Goal: Task Accomplishment & Management: Use online tool/utility

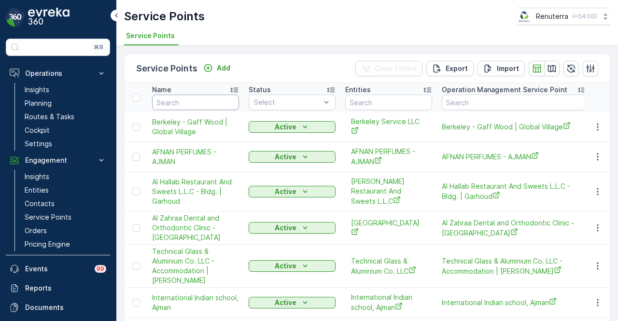
click at [182, 103] on input "text" at bounding box center [195, 102] width 87 height 15
type input "jum"
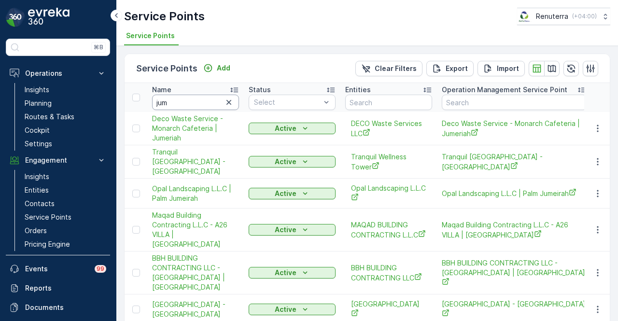
click at [184, 101] on input "jum" at bounding box center [195, 102] width 87 height 15
type input "j"
paste input "Jumeirah American"
type input "Jumeirah American"
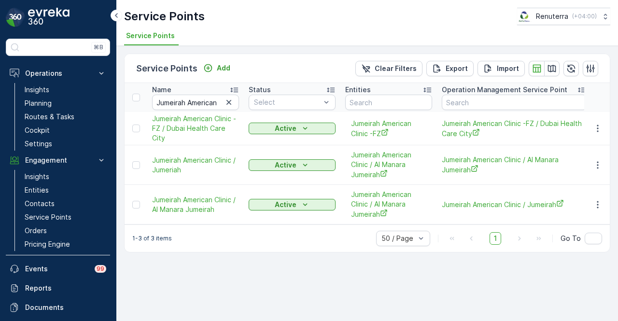
click at [284, 278] on div "Service Points Add Clear Filters Export Import Name Jumeirah American Status Se…" at bounding box center [367, 183] width 502 height 275
click at [609, 161] on td at bounding box center [598, 165] width 26 height 40
click at [605, 164] on button "button" at bounding box center [597, 165] width 17 height 12
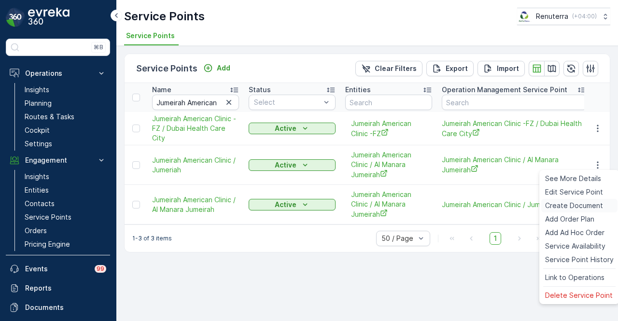
click at [594, 209] on span "Create Document" at bounding box center [575, 206] width 58 height 10
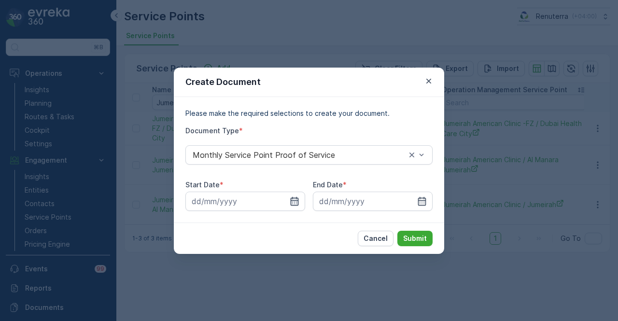
click at [295, 201] on icon "button" at bounding box center [295, 202] width 10 height 10
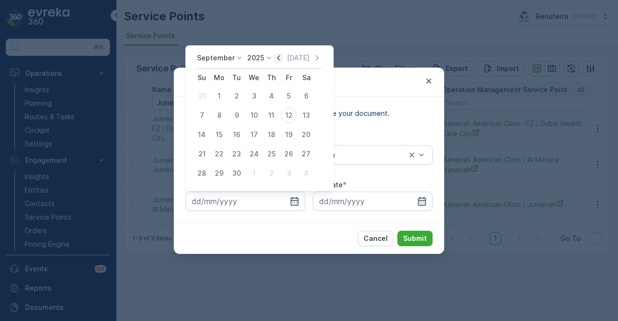
click at [276, 54] on icon "button" at bounding box center [279, 58] width 10 height 10
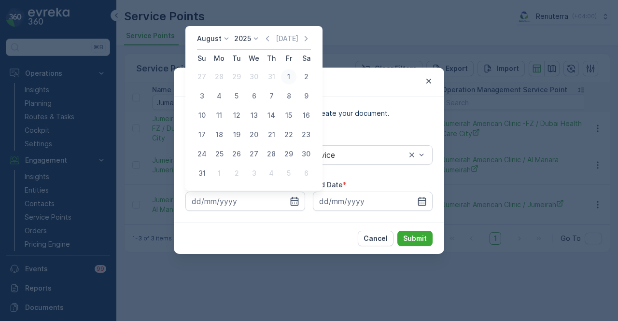
click at [290, 75] on div "1" at bounding box center [288, 76] width 15 height 15
type input "01.08.2025"
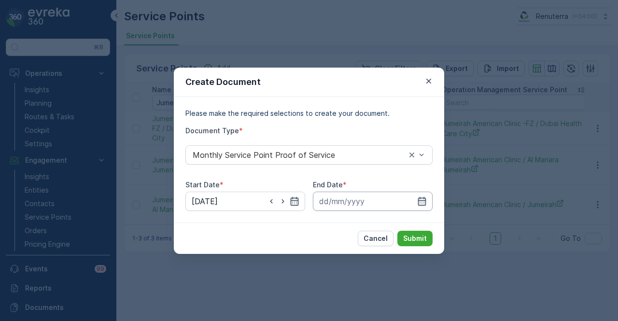
click at [425, 194] on input at bounding box center [373, 201] width 120 height 19
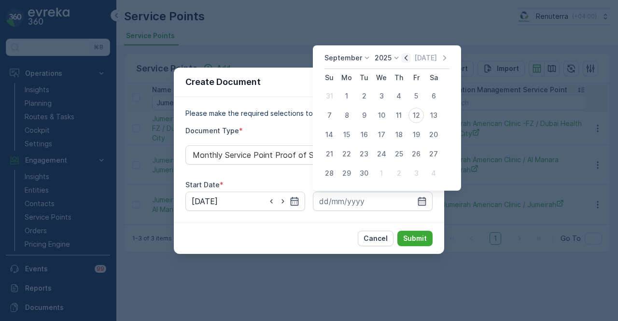
click at [403, 57] on icon "button" at bounding box center [407, 58] width 10 height 10
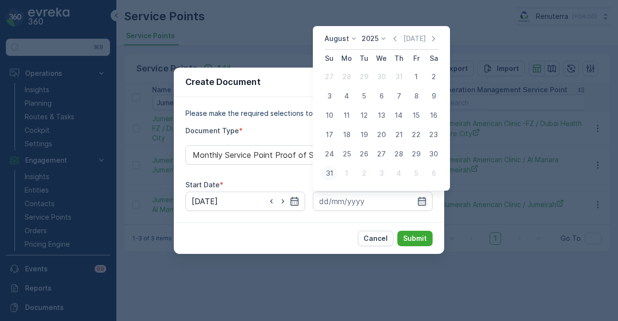
click at [334, 175] on div "31" at bounding box center [329, 173] width 15 height 15
type input "31.08.2025"
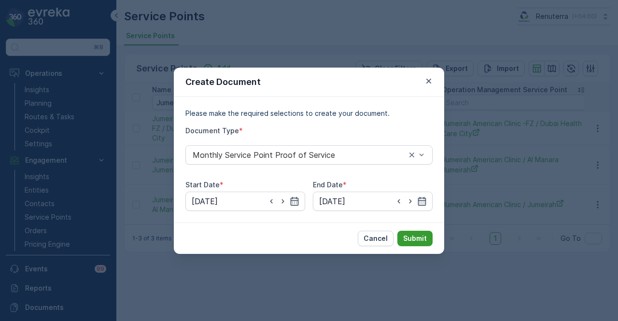
click at [419, 232] on button "Submit" at bounding box center [415, 238] width 35 height 15
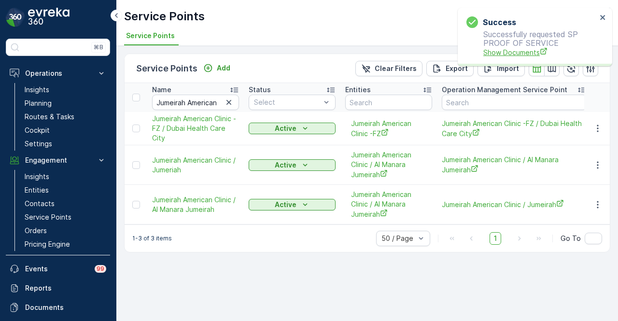
click at [507, 54] on span "Show Documents" at bounding box center [541, 52] width 114 height 10
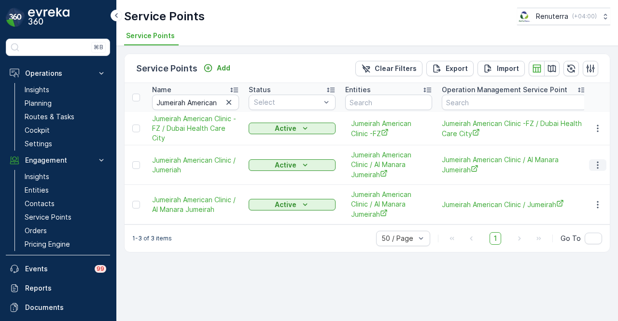
click at [601, 164] on icon "button" at bounding box center [598, 165] width 10 height 10
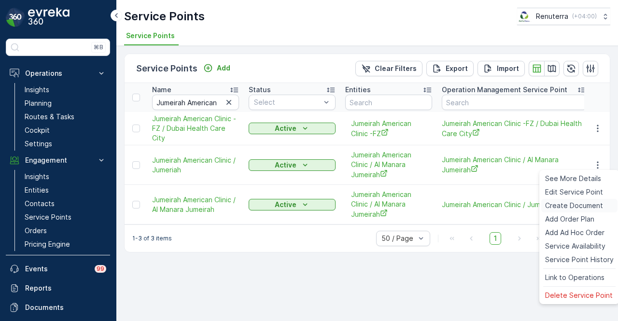
click at [602, 204] on div "Create Document" at bounding box center [580, 206] width 76 height 14
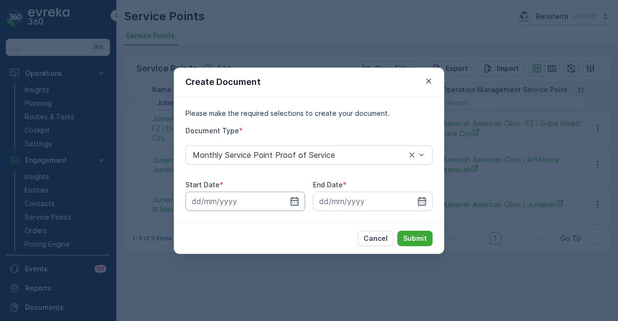
click at [301, 201] on input at bounding box center [246, 201] width 120 height 19
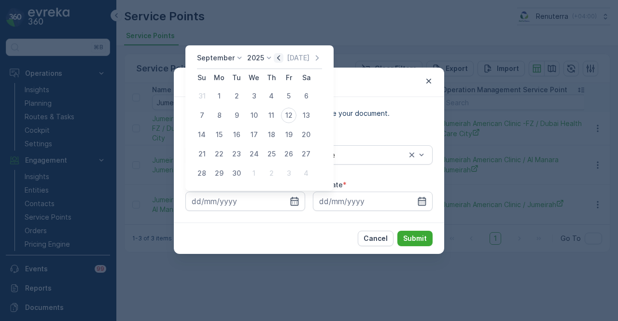
click at [278, 57] on icon "button" at bounding box center [278, 57] width 3 height 5
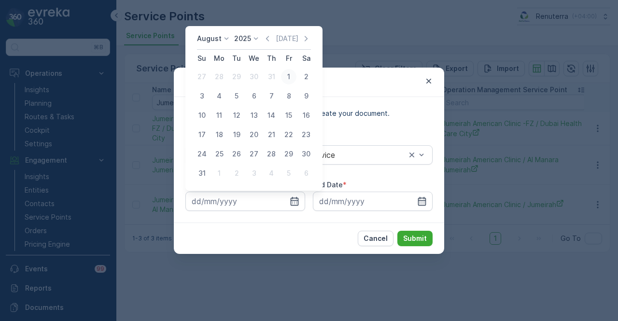
click at [291, 76] on div "1" at bounding box center [288, 76] width 15 height 15
type input "01.08.2025"
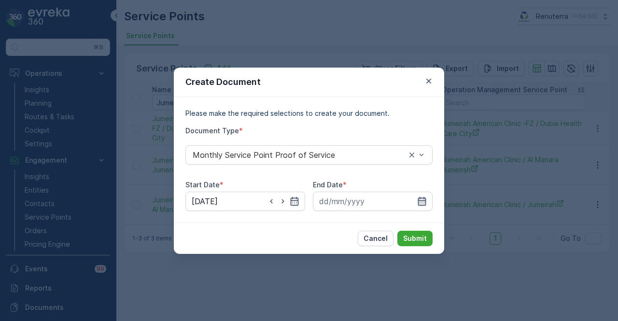
click at [425, 200] on icon "button" at bounding box center [422, 202] width 10 height 10
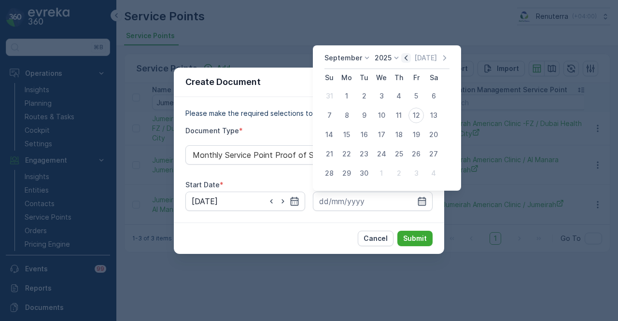
click at [408, 55] on icon "button" at bounding box center [407, 58] width 10 height 10
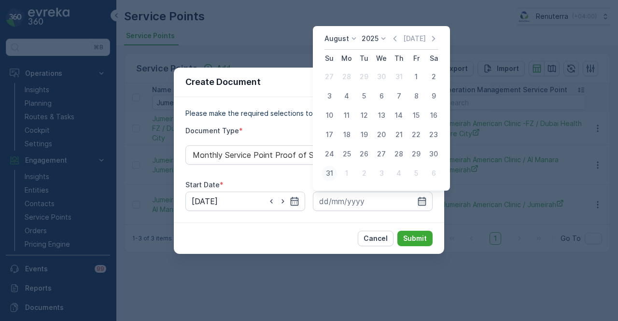
drag, startPoint x: 330, startPoint y: 173, endPoint x: 385, endPoint y: 224, distance: 74.9
click at [331, 174] on div "31" at bounding box center [329, 173] width 15 height 15
type input "31.08.2025"
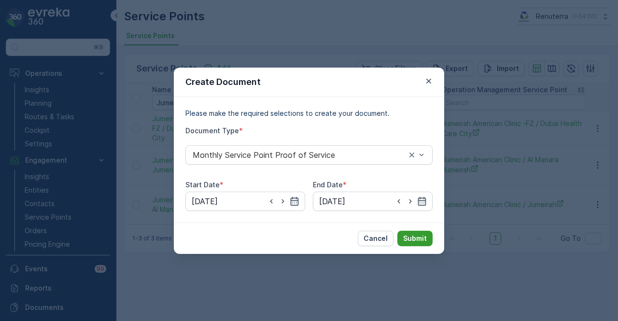
click at [421, 245] on button "Submit" at bounding box center [415, 238] width 35 height 15
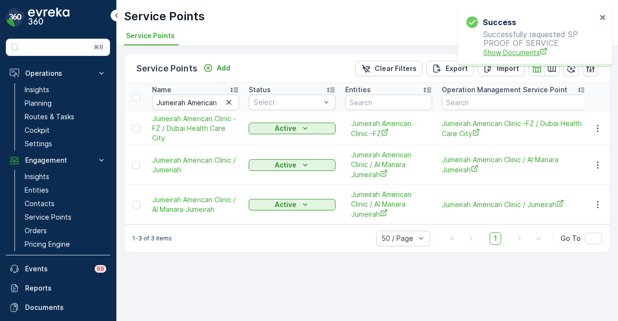
click at [515, 54] on span "Show Documents" at bounding box center [541, 52] width 114 height 10
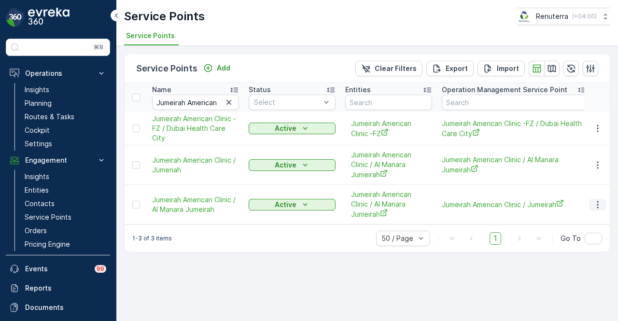
click at [604, 205] on button "button" at bounding box center [597, 205] width 17 height 12
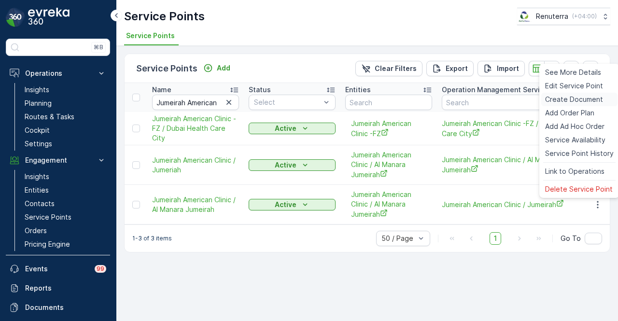
click at [588, 99] on span "Create Document" at bounding box center [575, 100] width 58 height 10
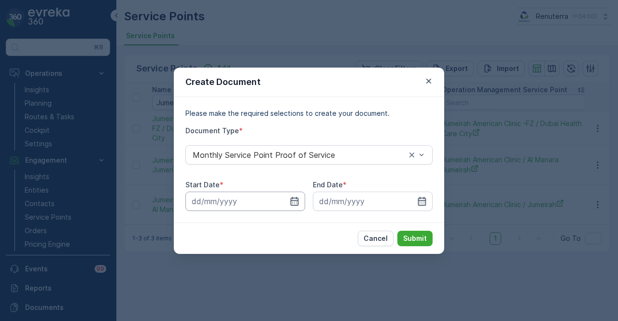
click at [300, 195] on input at bounding box center [246, 201] width 120 height 19
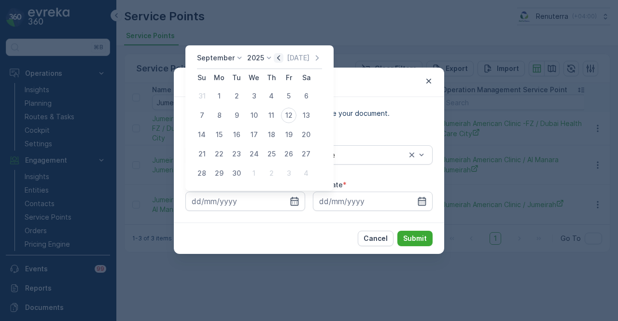
click at [275, 58] on icon "button" at bounding box center [279, 58] width 10 height 10
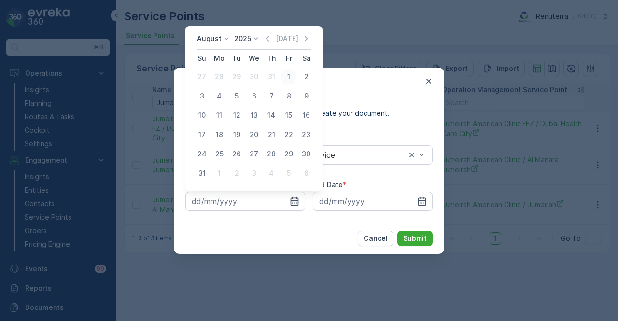
click at [289, 75] on div "1" at bounding box center [288, 76] width 15 height 15
type input "01.08.2025"
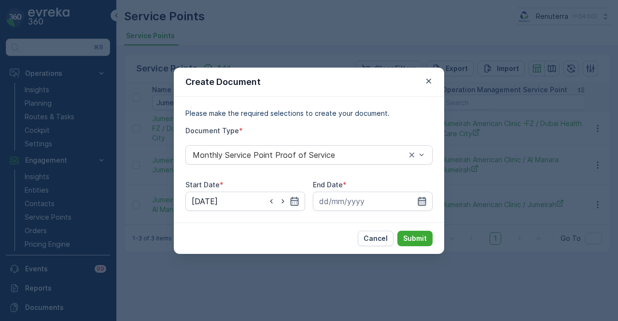
click at [421, 200] on icon "button" at bounding box center [422, 202] width 10 height 10
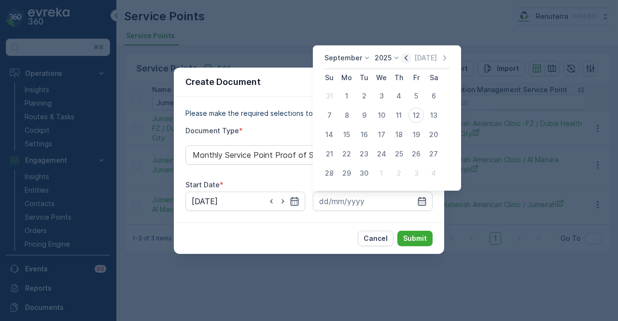
click at [403, 57] on icon "button" at bounding box center [407, 58] width 10 height 10
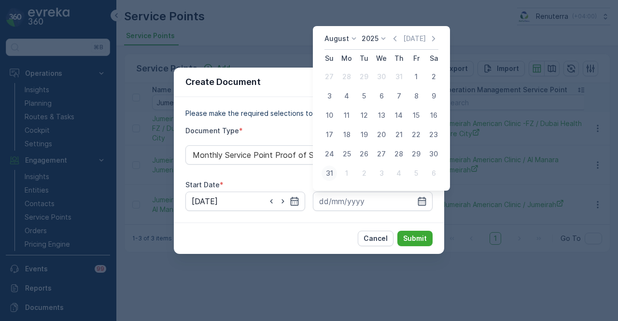
click at [333, 173] on div "31" at bounding box center [329, 173] width 15 height 15
type input "31.08.2025"
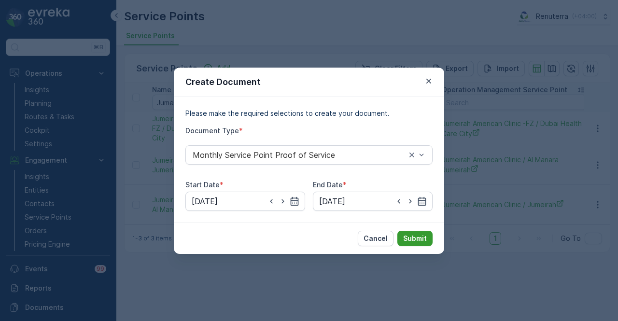
click at [418, 236] on p "Submit" at bounding box center [415, 239] width 24 height 10
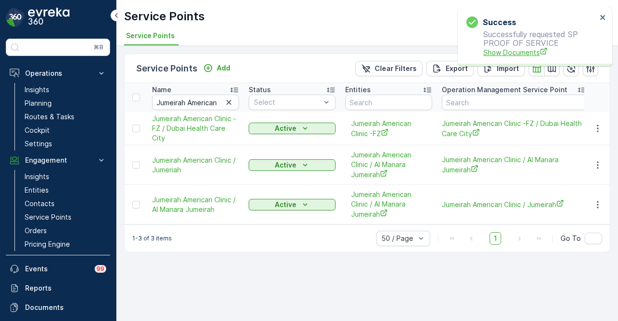
click at [524, 49] on span "Show Documents" at bounding box center [541, 52] width 114 height 10
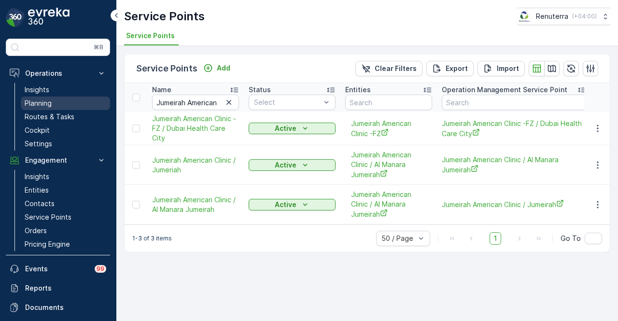
click at [76, 102] on link "Planning" at bounding box center [65, 104] width 89 height 14
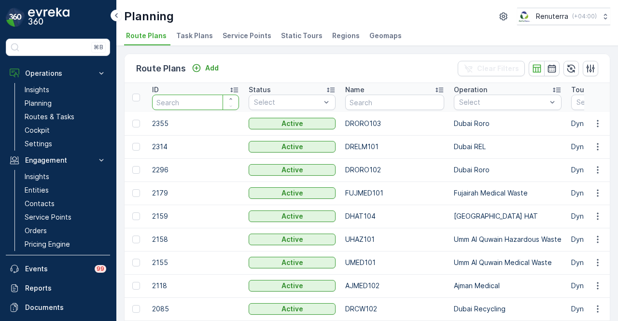
click at [176, 103] on input "number" at bounding box center [195, 102] width 87 height 15
click at [254, 37] on span "Service Points" at bounding box center [247, 36] width 49 height 10
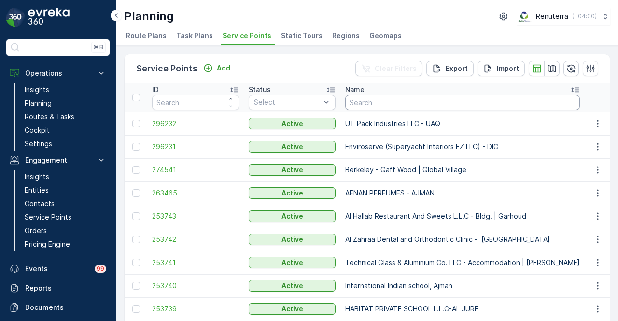
click at [412, 95] on input "text" at bounding box center [462, 102] width 235 height 15
type input "h"
paste input "Jumeirah American Clinic"
type input "Jumeirah American Clinic"
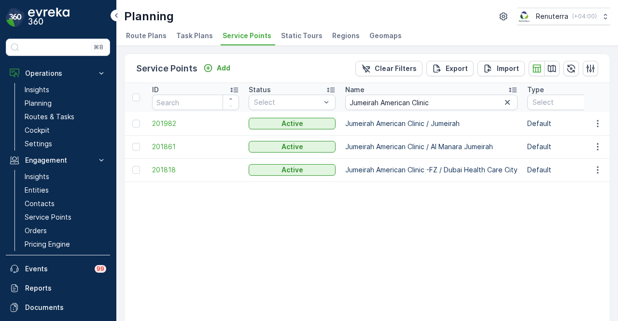
click at [607, 117] on td at bounding box center [598, 123] width 26 height 23
click at [163, 123] on span "201982" at bounding box center [195, 124] width 87 height 10
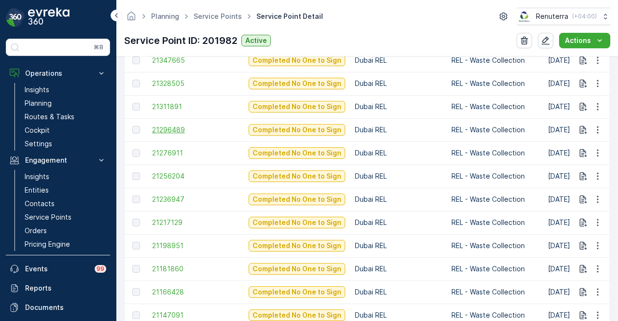
scroll to position [725, 0]
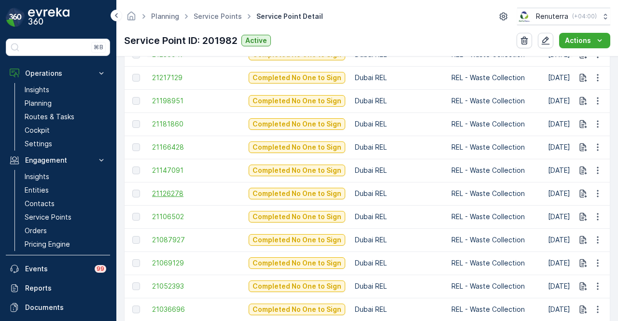
click at [170, 196] on span "21126278" at bounding box center [195, 194] width 87 height 10
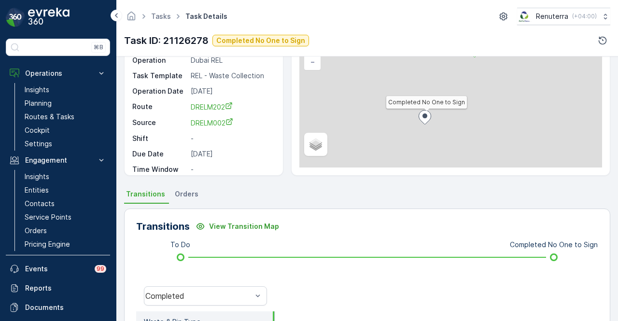
scroll to position [242, 0]
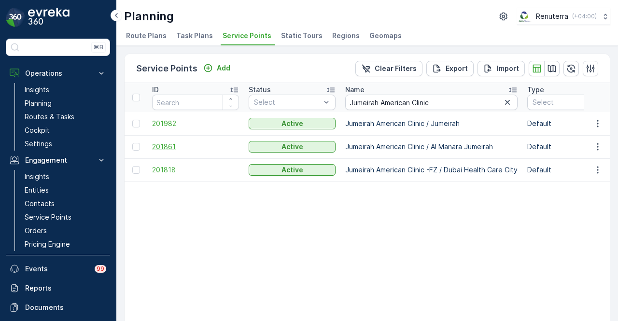
click at [176, 145] on span "201861" at bounding box center [195, 147] width 87 height 10
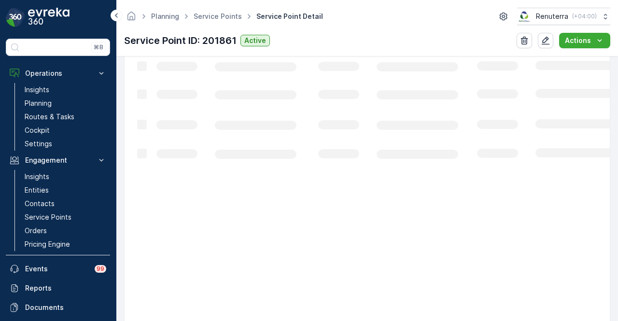
scroll to position [466, 0]
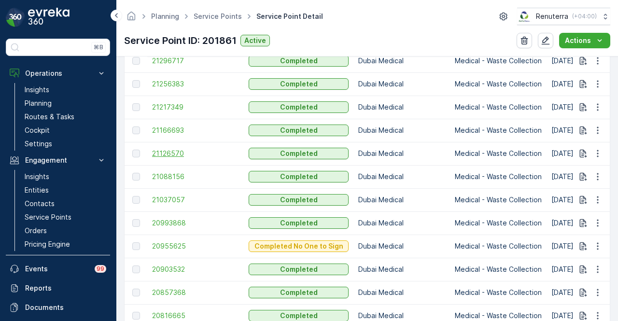
click at [168, 150] on span "21126570" at bounding box center [195, 154] width 87 height 10
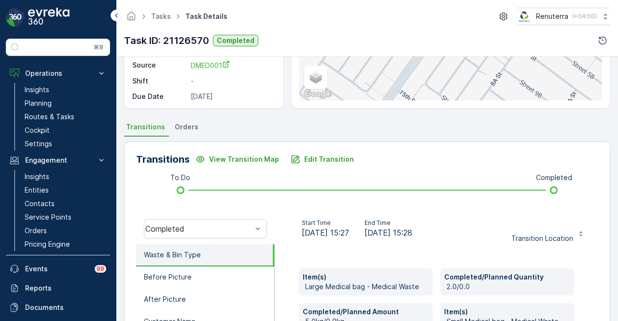
scroll to position [145, 0]
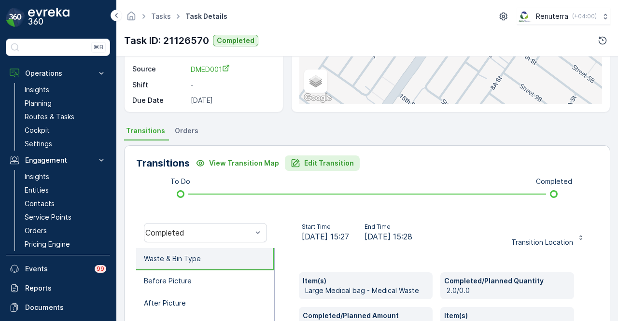
click at [319, 158] on p "Edit Transition" at bounding box center [329, 163] width 50 height 10
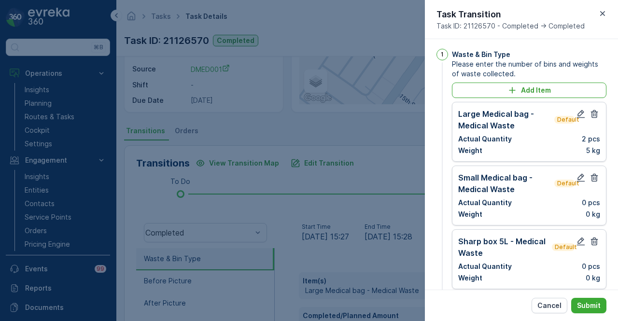
scroll to position [0, 0]
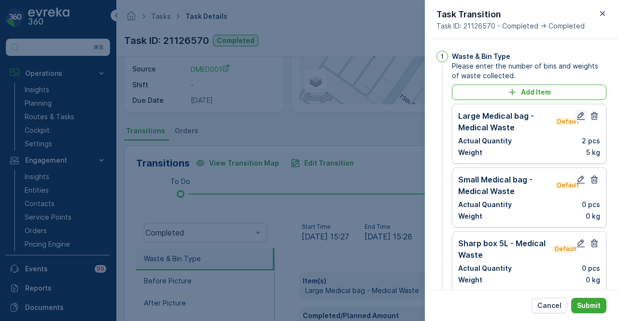
click at [578, 110] on button "button" at bounding box center [581, 116] width 12 height 12
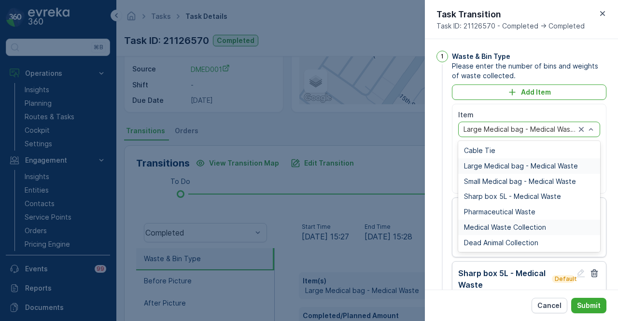
click at [530, 222] on div "Medical Waste Collection" at bounding box center [530, 227] width 142 height 15
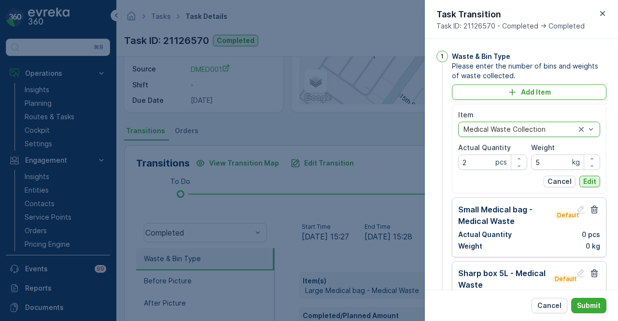
click at [589, 177] on p "Edit" at bounding box center [590, 182] width 13 height 10
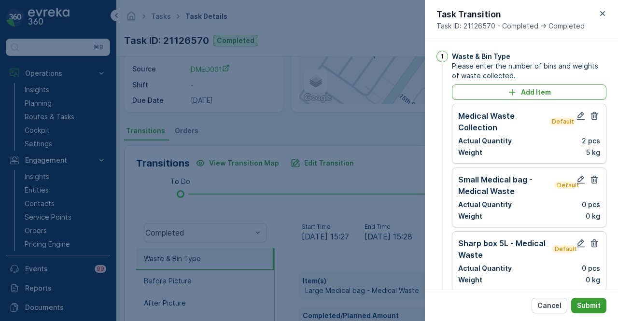
click at [586, 311] on p "Submit" at bounding box center [589, 306] width 24 height 10
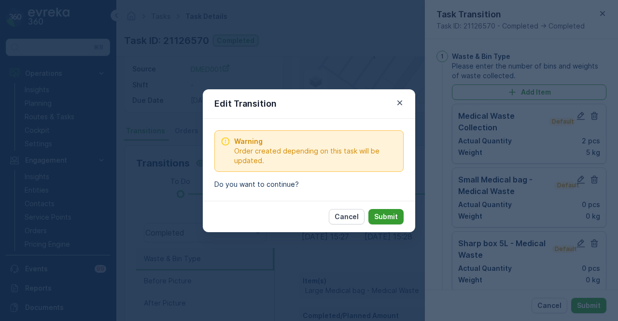
click at [398, 215] on button "Submit" at bounding box center [386, 216] width 35 height 15
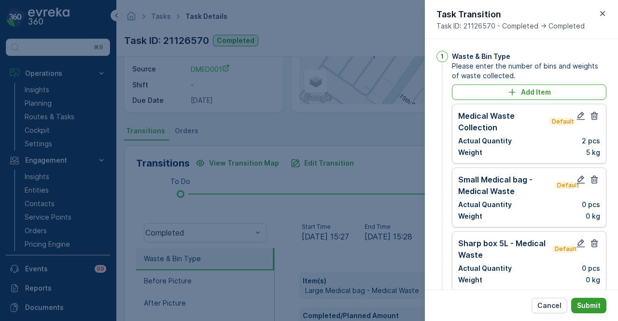
click at [600, 305] on p "Submit" at bounding box center [589, 306] width 24 height 10
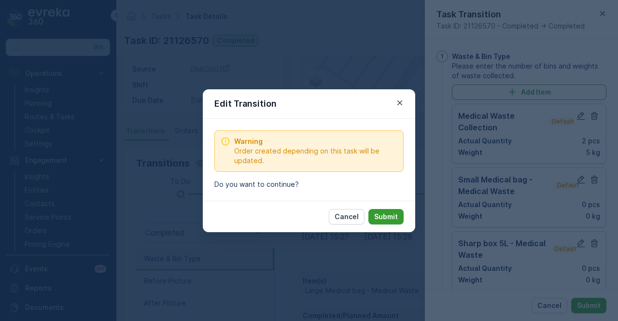
click at [396, 219] on p "Submit" at bounding box center [386, 217] width 24 height 10
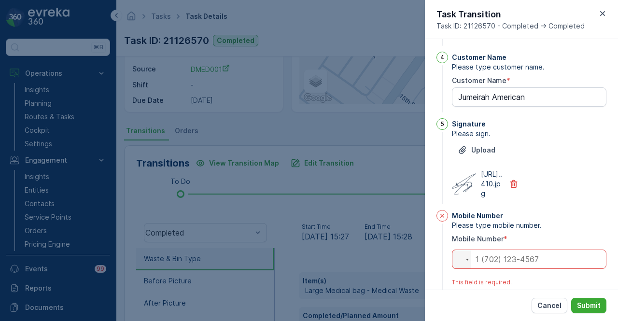
scroll to position [507, 0]
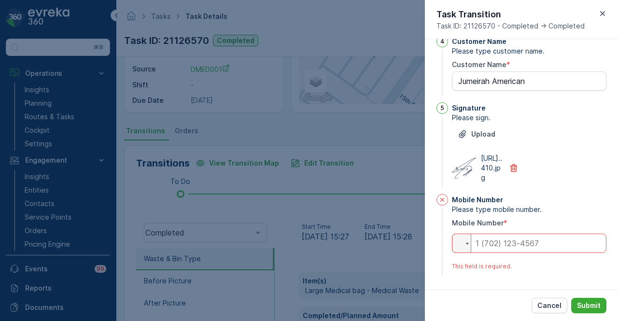
click at [501, 241] on input "tel" at bounding box center [529, 243] width 155 height 19
type Name "Jumeirah American"
type input "0"
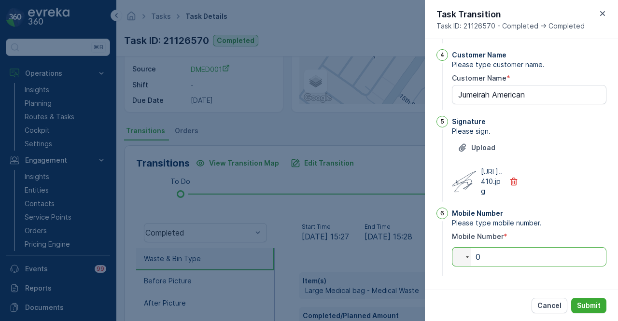
type Name "Jumeirah American"
type input "05"
type Name "Jumeirah American"
type input "050"
click at [583, 313] on button "Submit" at bounding box center [589, 305] width 35 height 15
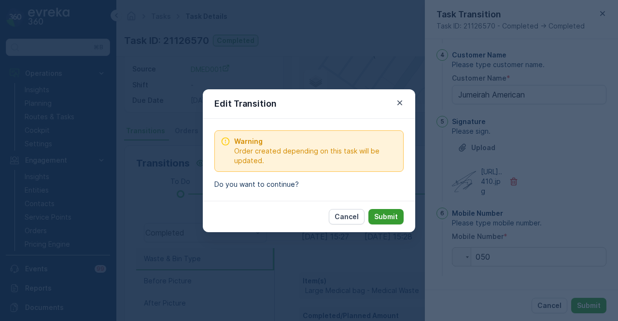
click at [388, 216] on p "Submit" at bounding box center [386, 217] width 24 height 10
type Name "Jumeirah American"
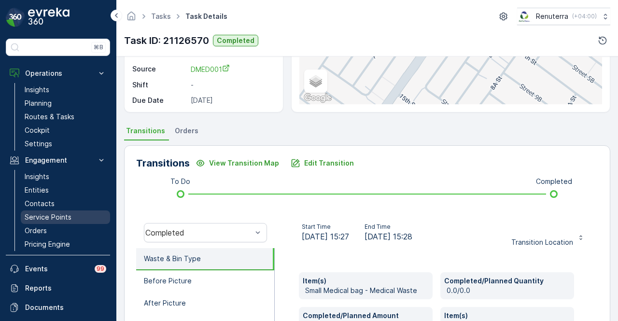
click at [77, 211] on link "Service Points" at bounding box center [65, 218] width 89 height 14
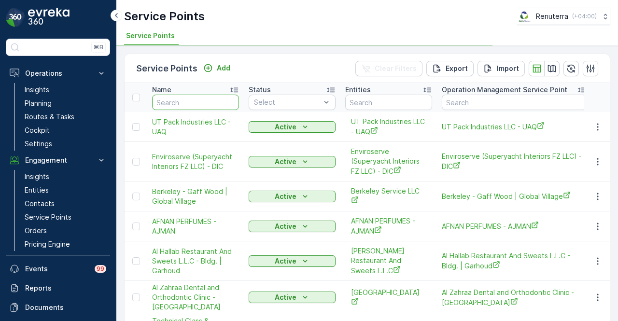
click at [192, 105] on input "text" at bounding box center [195, 102] width 87 height 15
click at [48, 214] on p "Service Points" at bounding box center [48, 218] width 47 height 10
click at [197, 104] on input "text" at bounding box center [195, 102] width 87 height 15
paste input "JUMEIRAH AMERICAN CLINIC L.L.C"
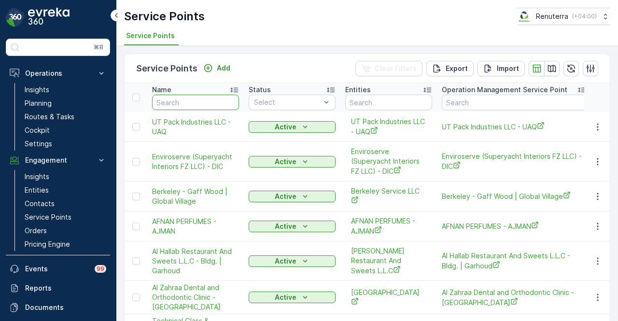
type input "JUMEIRAH AMERICAN CLINIC L.L.C"
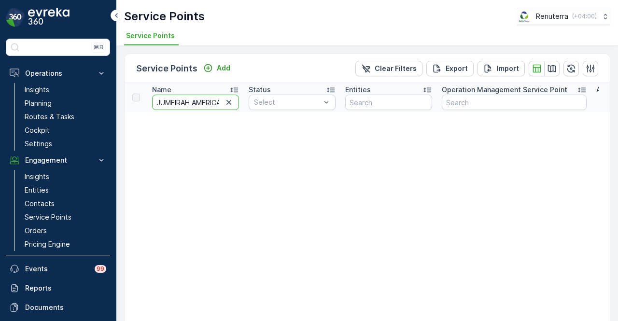
scroll to position [0, 53]
drag, startPoint x: 193, startPoint y: 101, endPoint x: 247, endPoint y: 101, distance: 54.1
type input "JUMEIRAH"
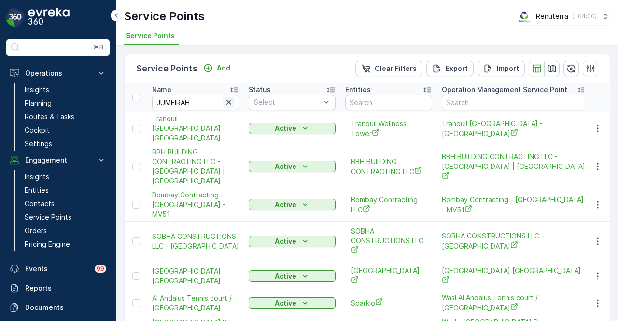
click at [231, 103] on icon "button" at bounding box center [229, 102] width 5 height 5
click at [201, 103] on input "text" at bounding box center [195, 102] width 87 height 15
type input "america"
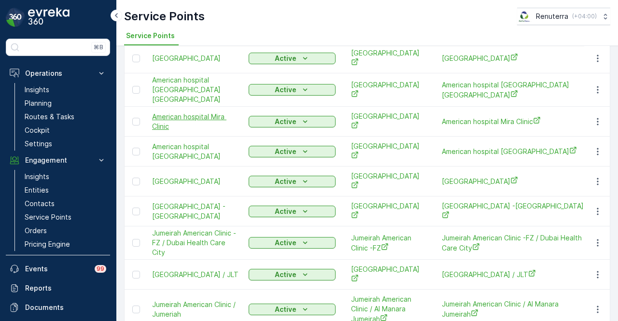
scroll to position [233, 0]
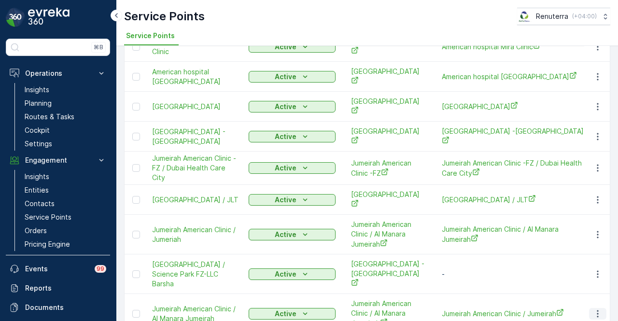
click at [599, 309] on icon "button" at bounding box center [598, 314] width 10 height 10
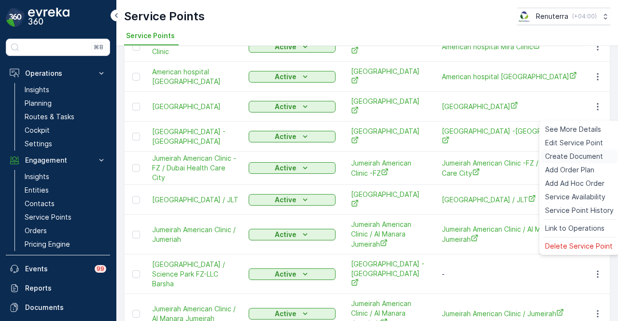
click at [570, 158] on span "Create Document" at bounding box center [575, 157] width 58 height 10
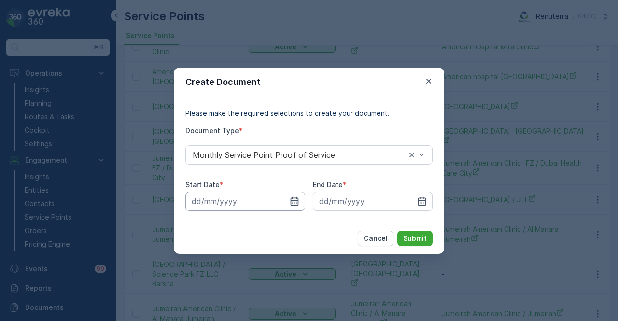
click at [297, 207] on input at bounding box center [246, 201] width 120 height 19
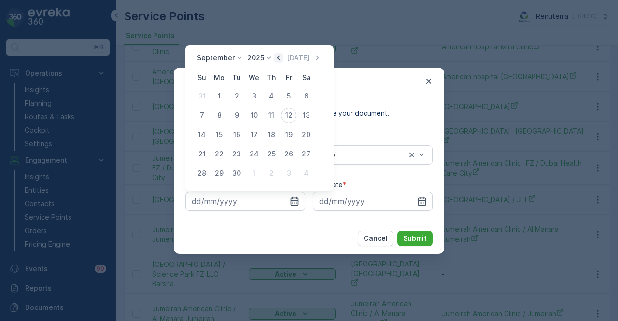
click at [275, 60] on icon "button" at bounding box center [279, 58] width 10 height 10
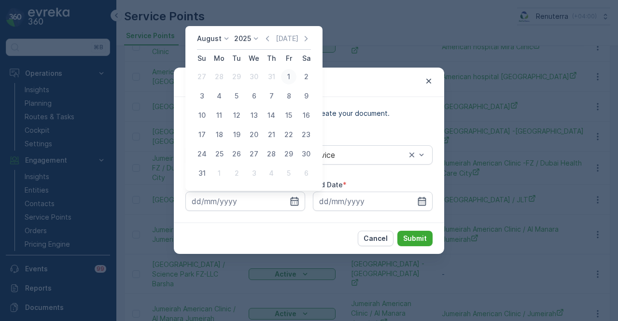
click at [287, 78] on div "1" at bounding box center [288, 76] width 15 height 15
type input "01.08.2025"
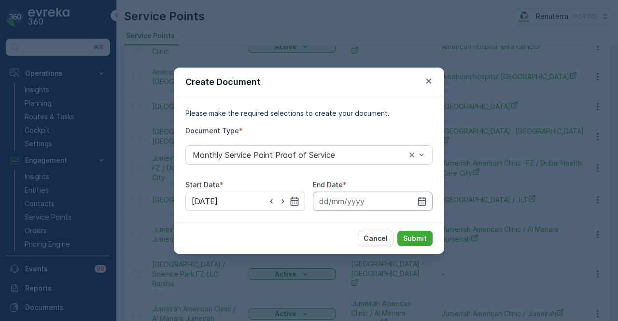
click at [421, 194] on input at bounding box center [373, 201] width 120 height 19
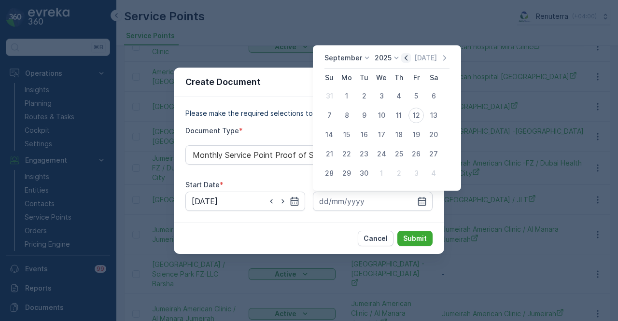
click at [408, 61] on icon "button" at bounding box center [407, 58] width 10 height 10
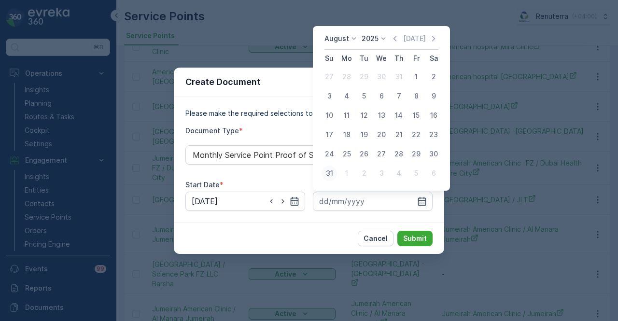
click at [332, 172] on div "31" at bounding box center [329, 173] width 15 height 15
type input "31.08.2025"
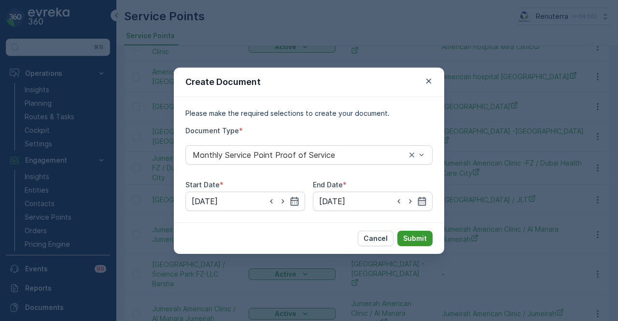
click at [412, 232] on button "Submit" at bounding box center [415, 238] width 35 height 15
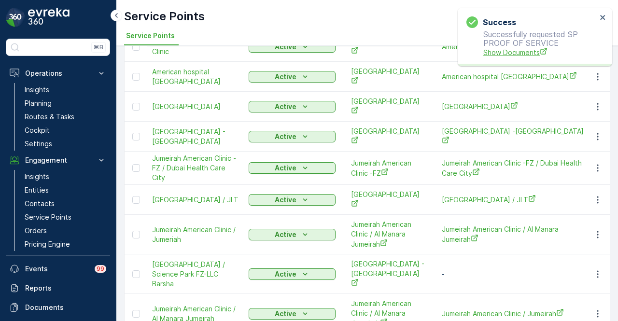
click at [500, 50] on span "Show Documents" at bounding box center [541, 52] width 114 height 10
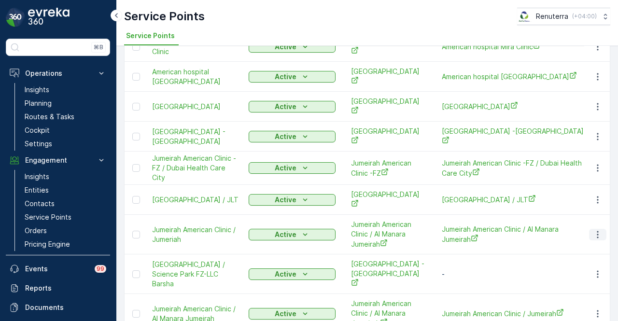
click at [593, 230] on icon "button" at bounding box center [598, 235] width 10 height 10
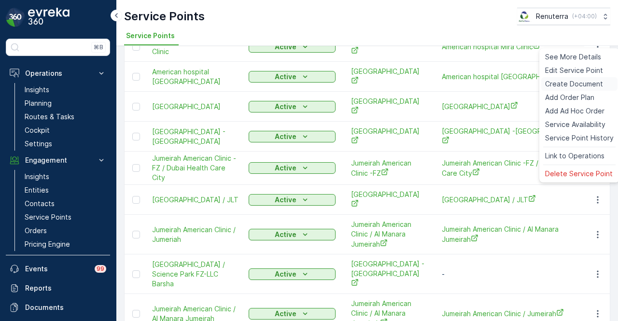
click at [597, 84] on span "Create Document" at bounding box center [575, 84] width 58 height 10
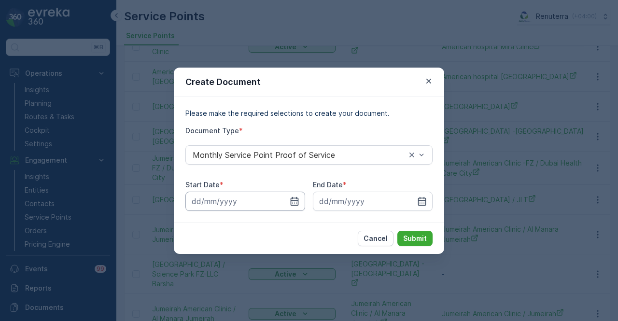
click at [291, 206] on input at bounding box center [246, 201] width 120 height 19
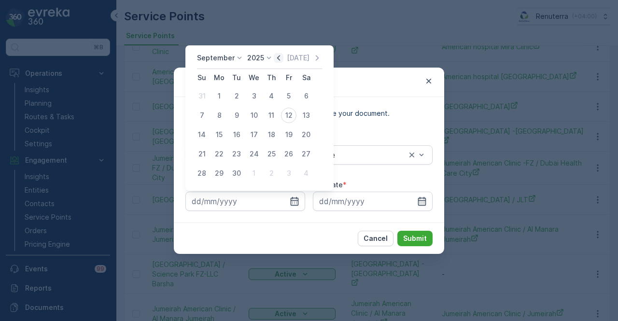
click at [278, 63] on icon "button" at bounding box center [279, 58] width 10 height 10
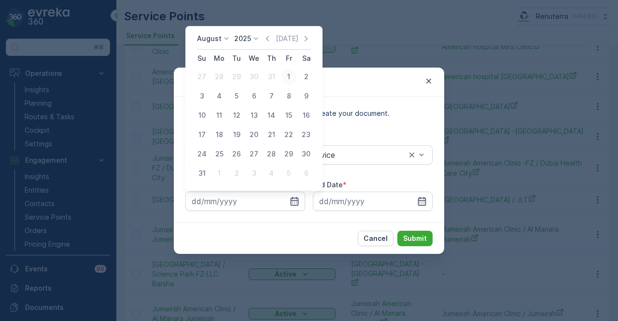
click at [290, 79] on div "1" at bounding box center [288, 76] width 15 height 15
type input "01.08.2025"
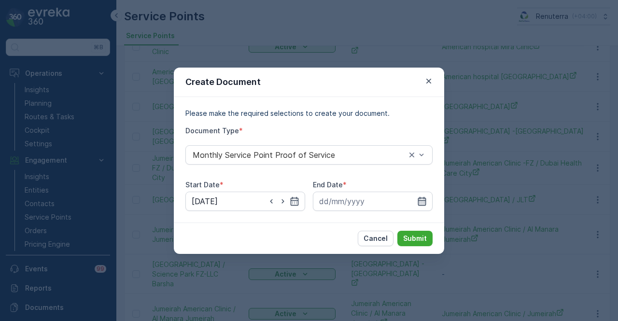
click at [424, 200] on icon "button" at bounding box center [422, 201] width 8 height 9
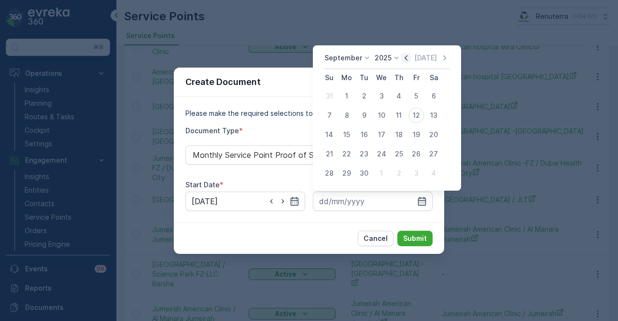
click at [404, 57] on icon "button" at bounding box center [407, 58] width 10 height 10
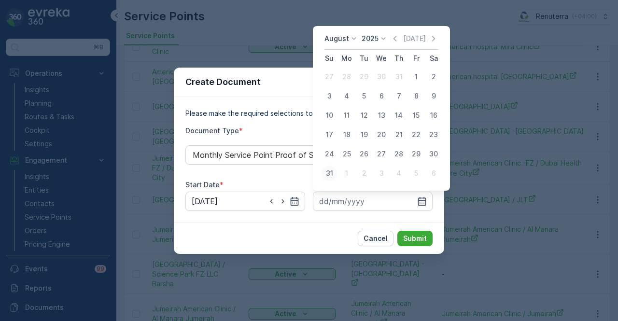
click at [331, 176] on div "31" at bounding box center [329, 173] width 15 height 15
type input "31.08.2025"
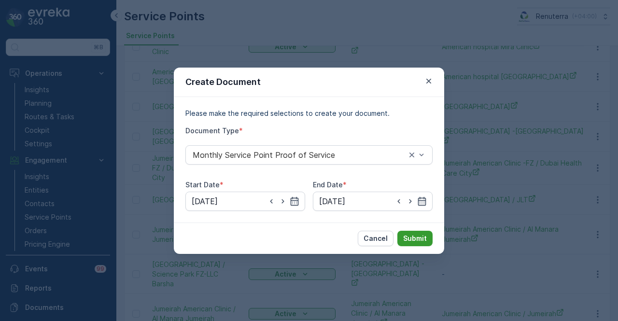
click at [416, 232] on button "Submit" at bounding box center [415, 238] width 35 height 15
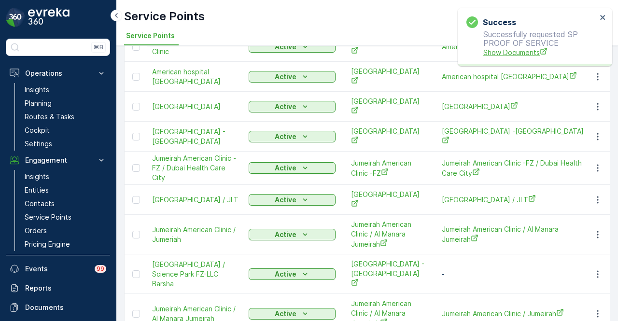
click at [514, 54] on span "Show Documents" at bounding box center [541, 52] width 114 height 10
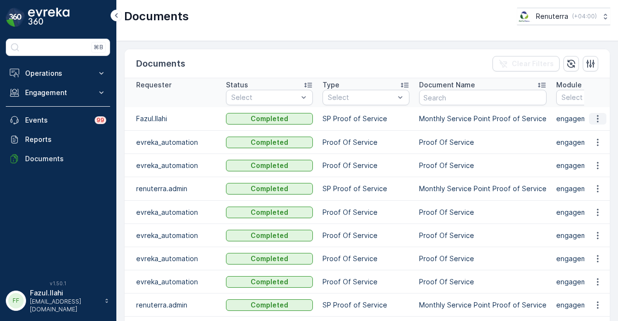
click at [595, 119] on icon "button" at bounding box center [598, 119] width 10 height 10
click at [592, 130] on span "See Details" at bounding box center [595, 133] width 37 height 10
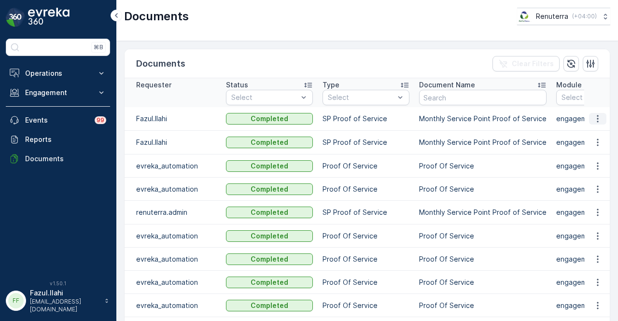
click at [598, 120] on icon "button" at bounding box center [598, 119] width 10 height 10
click at [589, 140] on ul "See Details" at bounding box center [595, 132] width 49 height 17
click at [587, 134] on span "See Details" at bounding box center [595, 133] width 37 height 10
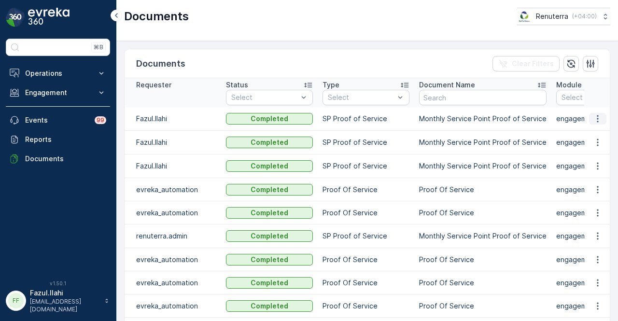
click at [593, 122] on icon "button" at bounding box center [598, 119] width 10 height 10
click at [591, 131] on span "See Details" at bounding box center [595, 133] width 37 height 10
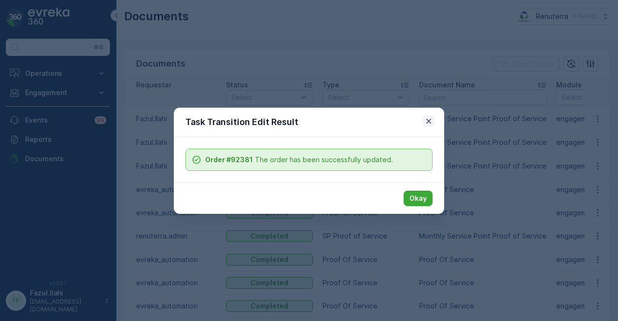
click at [427, 122] on icon "button" at bounding box center [429, 121] width 10 height 10
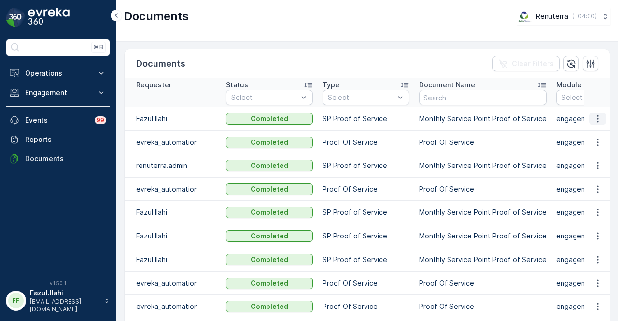
click at [597, 121] on icon "button" at bounding box center [598, 119] width 10 height 10
click at [594, 134] on span "See Details" at bounding box center [595, 133] width 37 height 10
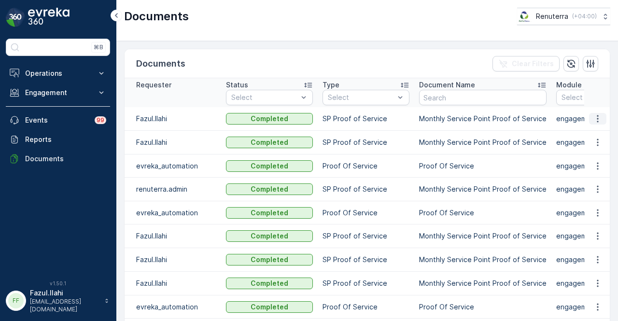
click at [595, 119] on icon "button" at bounding box center [598, 119] width 10 height 10
click at [595, 134] on span "See Details" at bounding box center [595, 133] width 37 height 10
